Goal: Check status: Check status

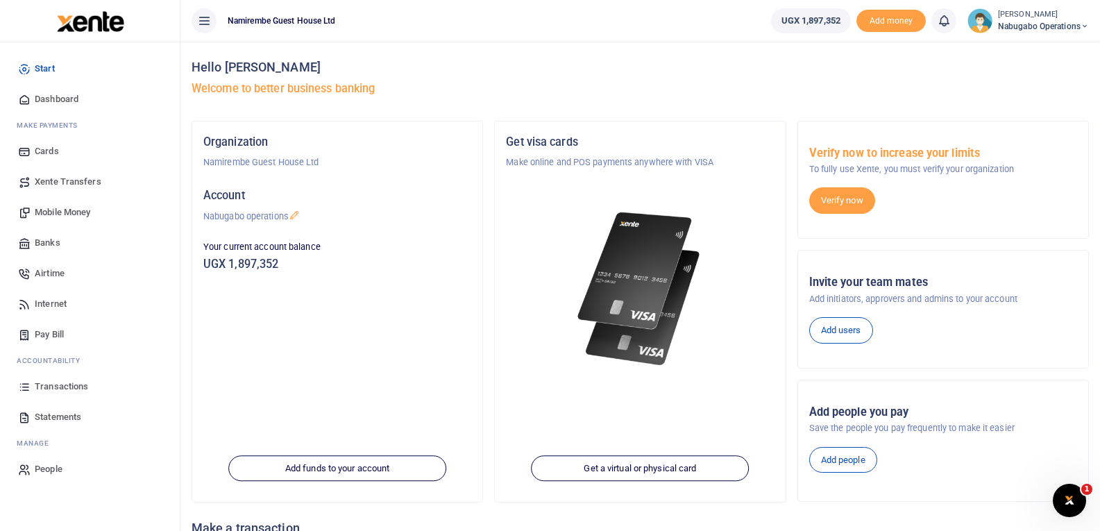
click at [44, 382] on span "Transactions" at bounding box center [61, 387] width 53 height 14
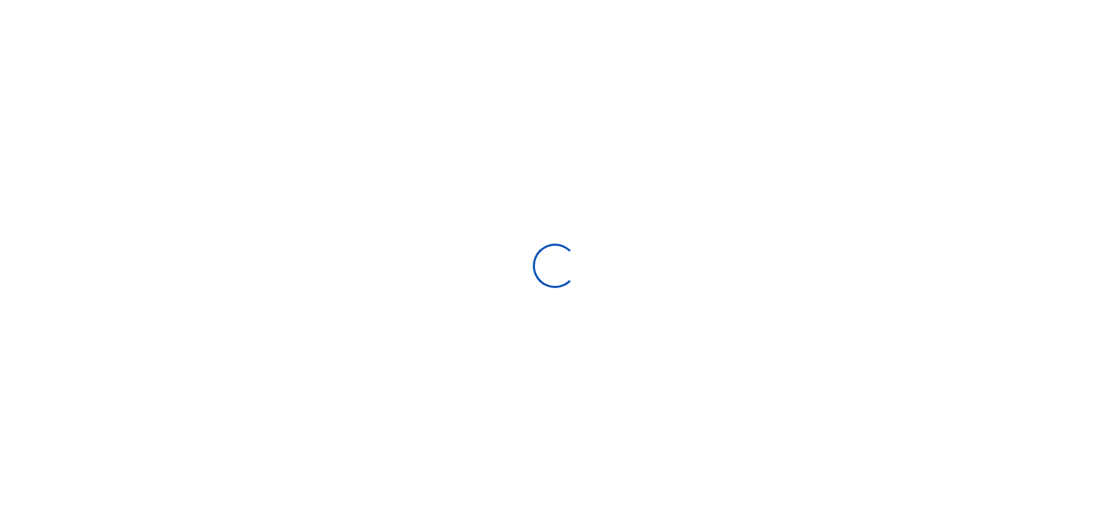
select select
type input "09/03/2025 - 10/02/2025"
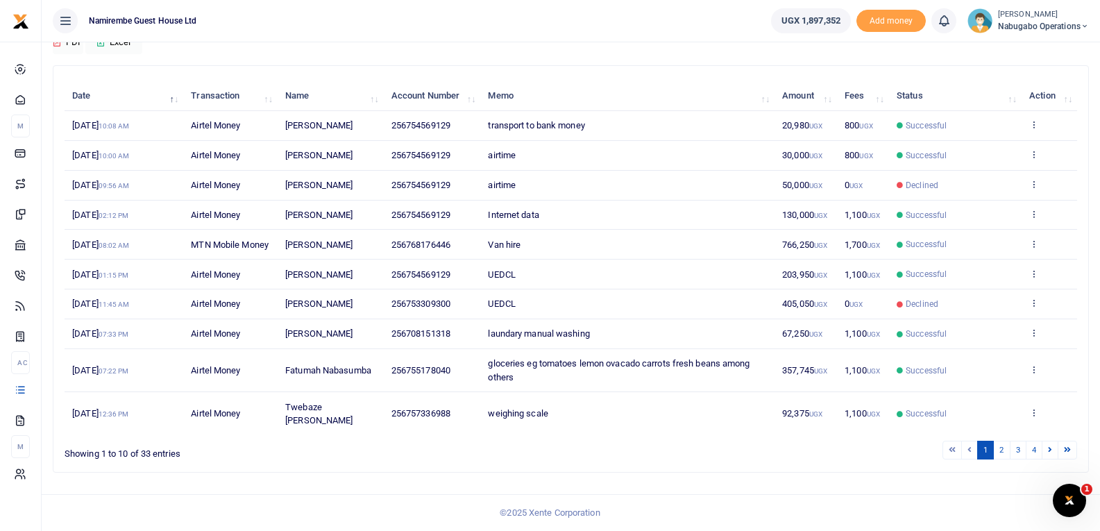
scroll to position [148, 0]
click at [1001, 445] on link "2" at bounding box center [1001, 450] width 17 height 19
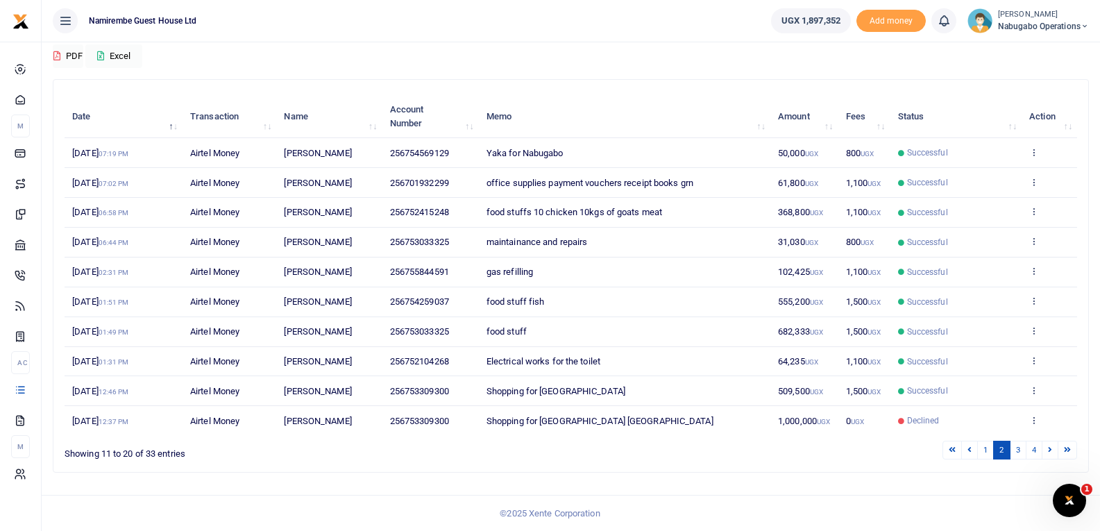
scroll to position [121, 0]
